Goal: Book appointment/travel/reservation

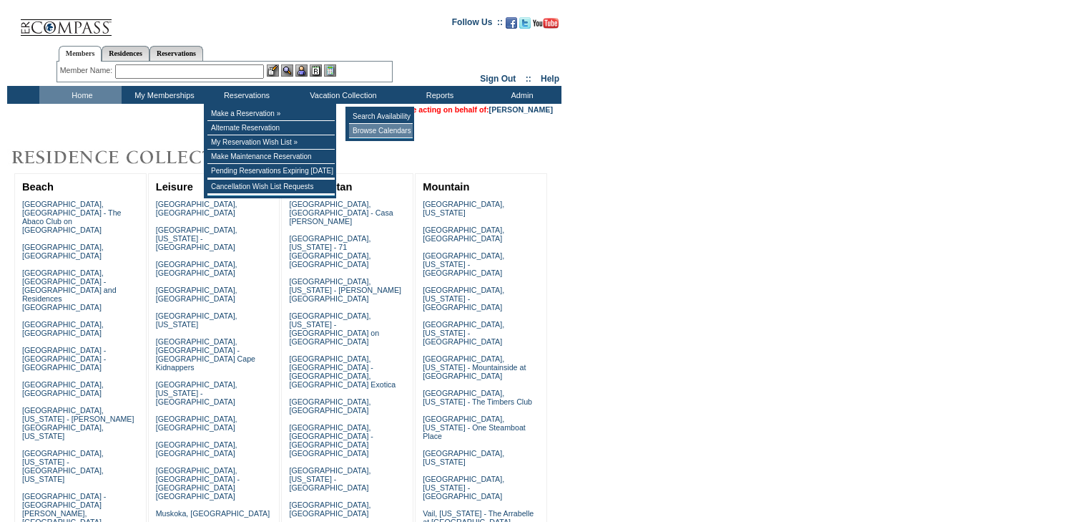
click at [378, 129] on td "Browse Calendars" at bounding box center [381, 131] width 64 height 14
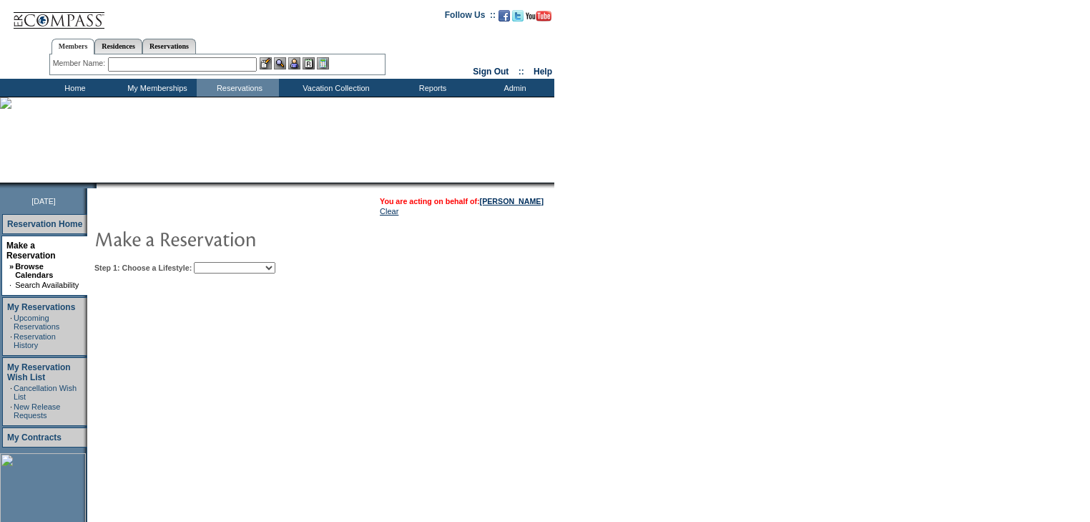
click at [244, 270] on select "Beach Leisure Metropolitan Mountain OIAL for Adventure OIAL for Couples OIAL fo…" at bounding box center [235, 267] width 82 height 11
select select "Beach"
click at [218, 262] on select "Beach Leisure Metropolitan Mountain OIAL for Adventure OIAL for Couples OIAL fo…" at bounding box center [235, 267] width 82 height 11
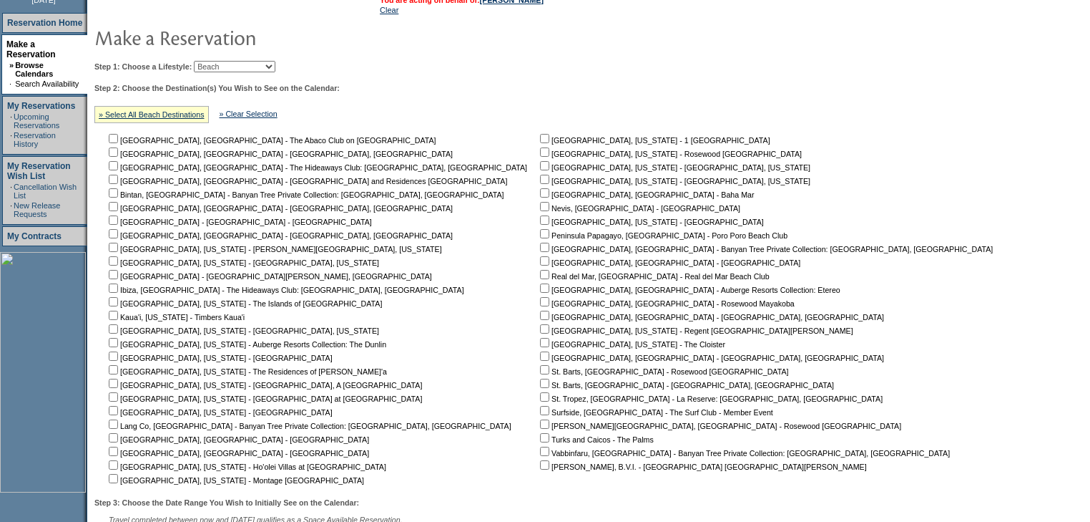
scroll to position [229, 0]
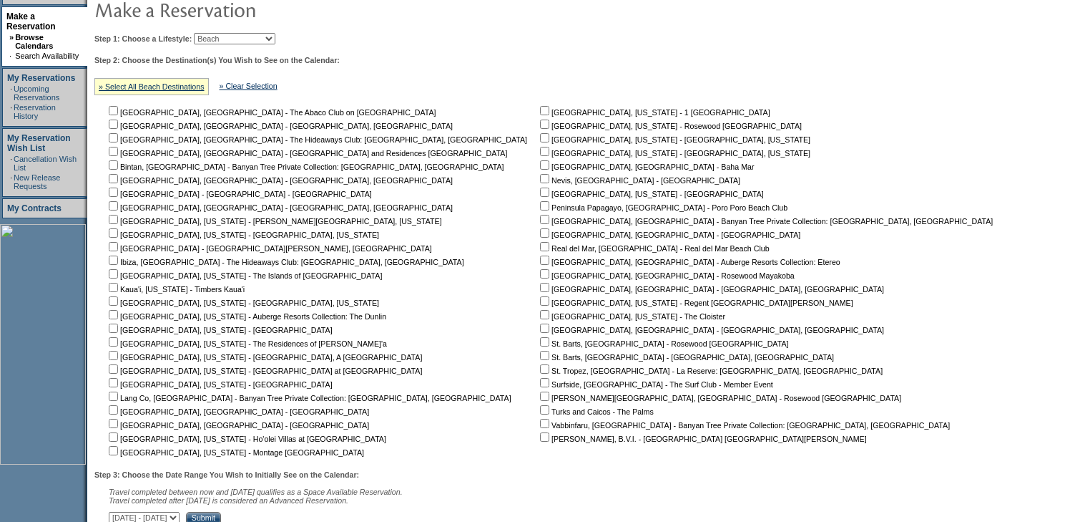
click at [117, 192] on input "checkbox" at bounding box center [113, 191] width 9 height 9
checkbox input "true"
click at [117, 245] on input "checkbox" at bounding box center [113, 246] width 9 height 9
checkbox input "true"
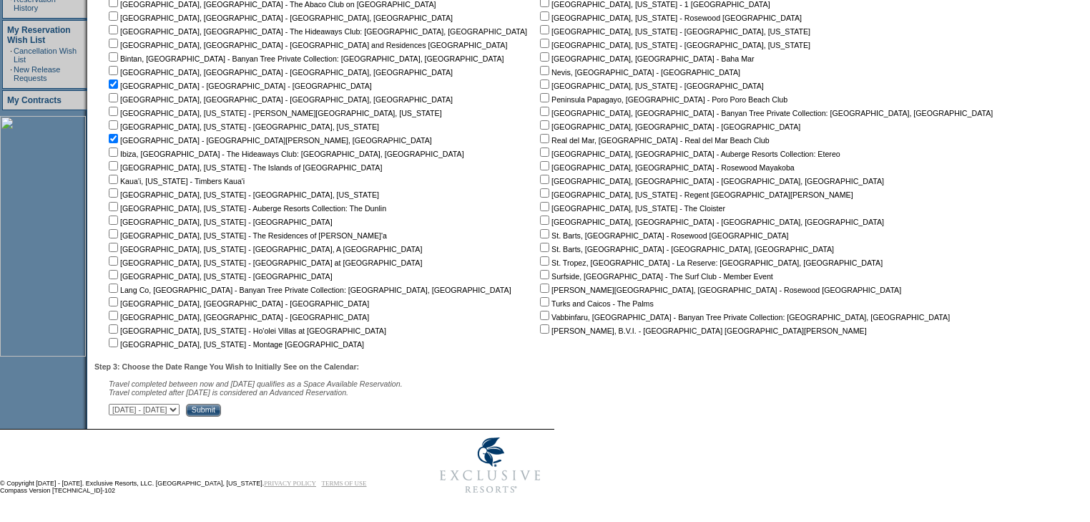
scroll to position [341, 0]
click at [221, 403] on input "Submit" at bounding box center [203, 409] width 35 height 13
